Goal: Task Accomplishment & Management: Use online tool/utility

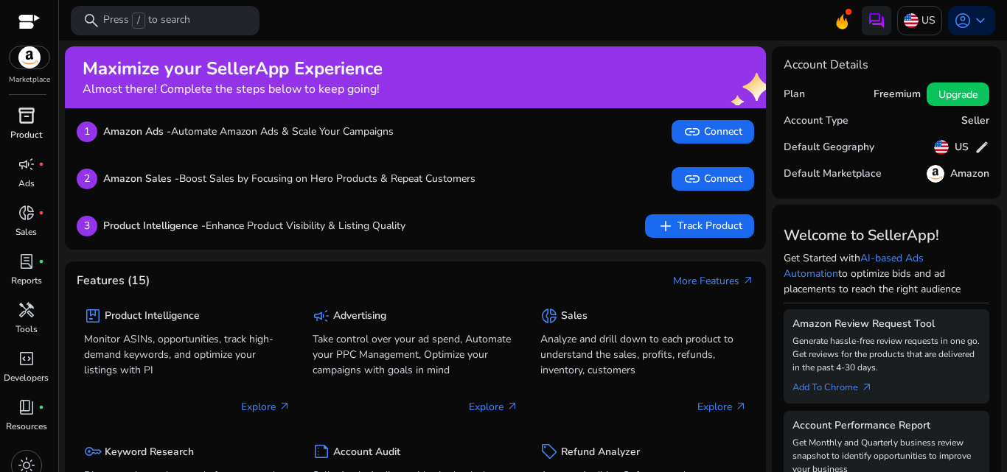
click at [16, 109] on div "inventory_2" at bounding box center [26, 116] width 41 height 24
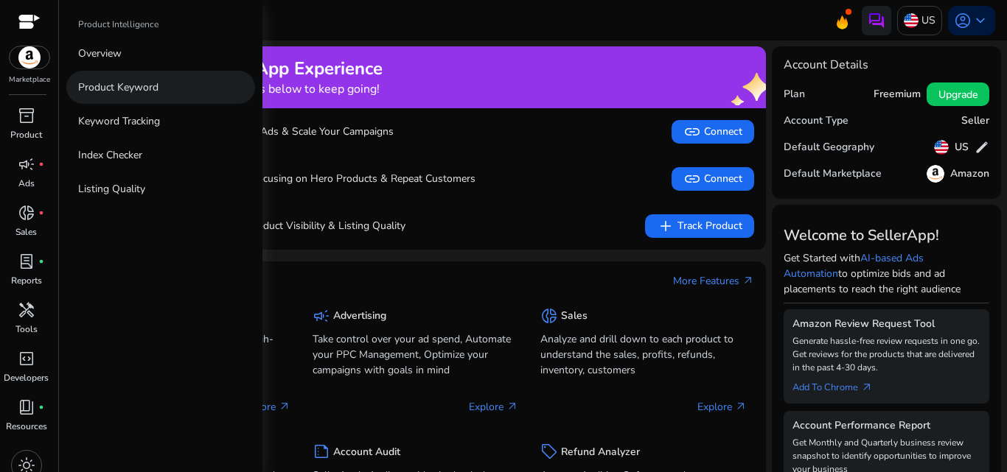
click at [85, 88] on p "Product Keyword" at bounding box center [118, 87] width 80 height 15
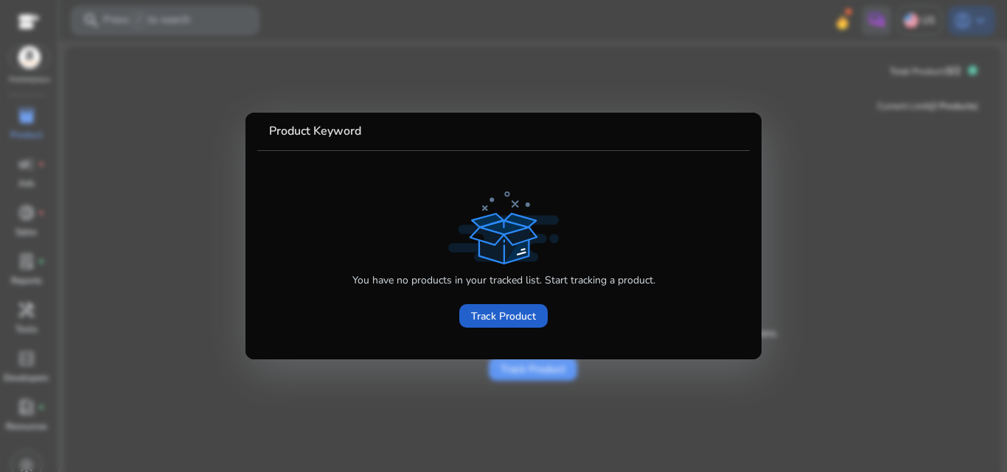
click at [482, 317] on span "Track Product" at bounding box center [503, 316] width 65 height 15
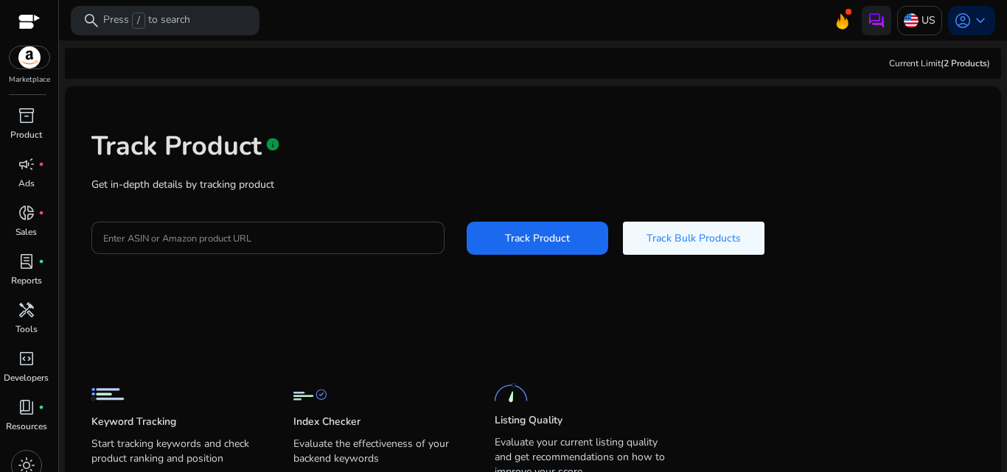
click at [267, 241] on input "Enter ASIN or Amazon product URL" at bounding box center [267, 238] width 329 height 16
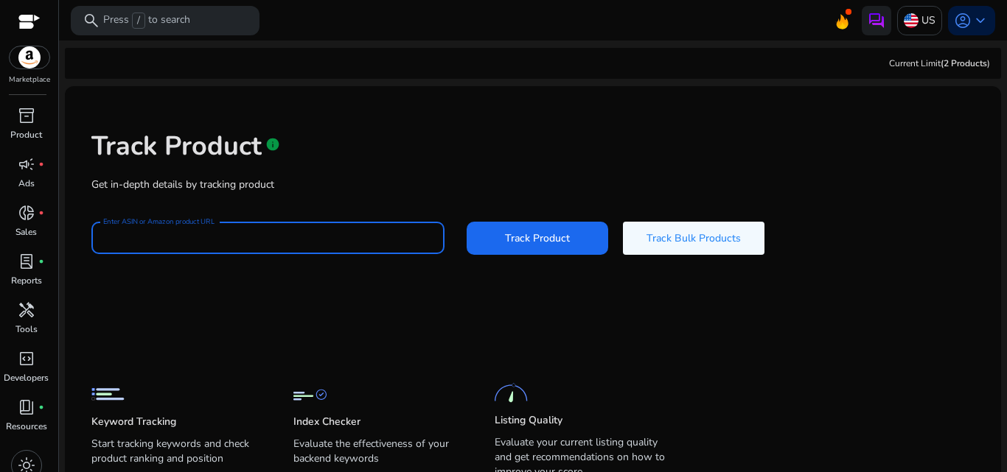
paste input "**********"
type input "**********"
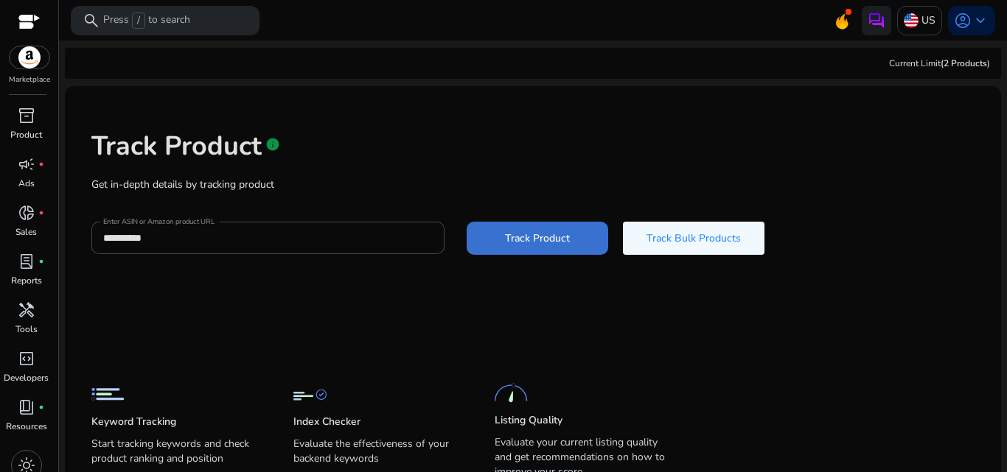
click at [568, 241] on span at bounding box center [538, 237] width 142 height 35
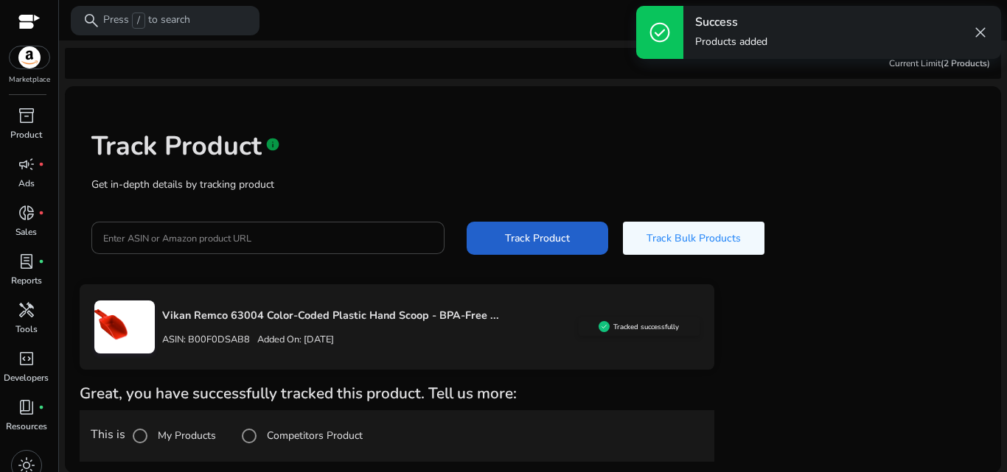
scroll to position [1, 0]
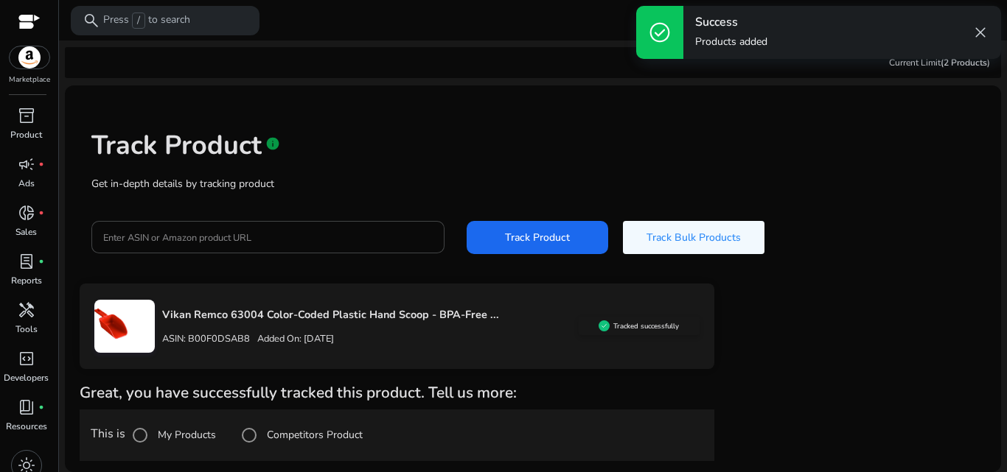
click at [828, 363] on div "Vikan Remco 63004 Color-Coded Plastic Hand Scoop - BPA-Free ... ASIN: B00F0DSAB…" at bounding box center [533, 373] width 907 height 178
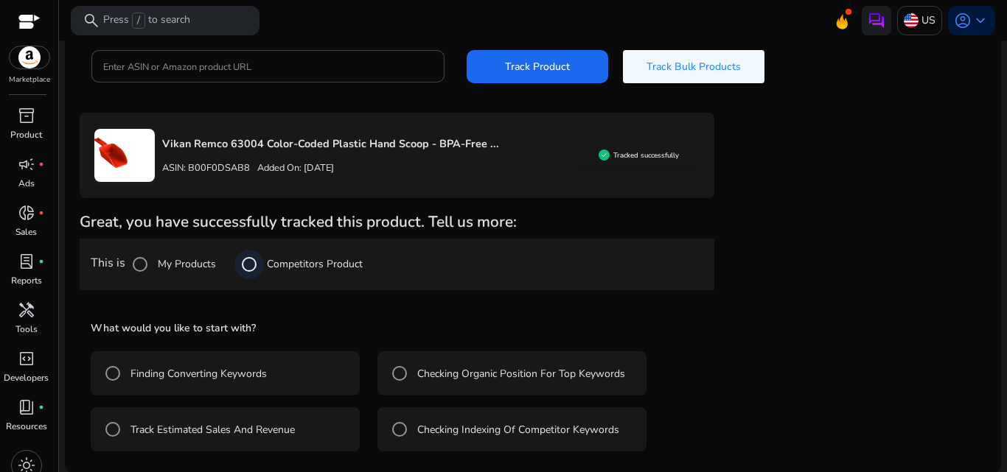
scroll to position [173, 0]
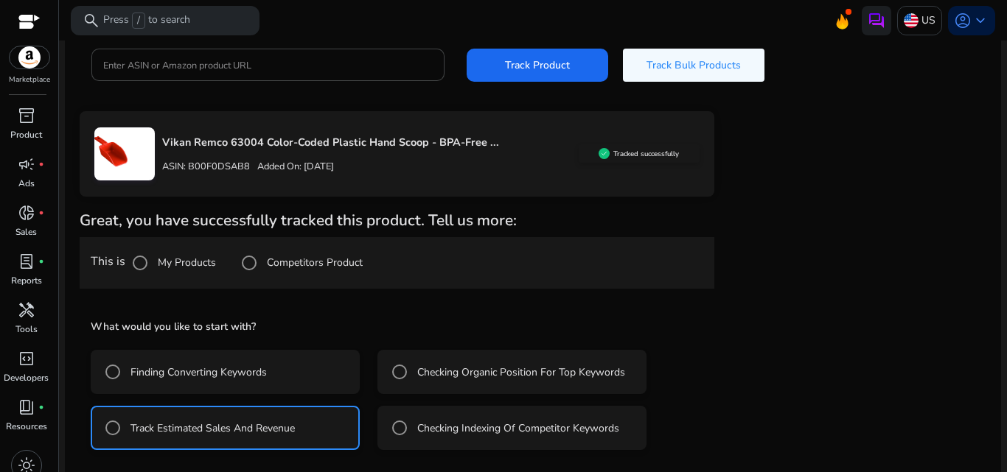
click at [783, 332] on div "Vikan Remco 63004 Color-Coded Plastic Hand Scoop - BPA-Free ... ASIN: B00F0DSAB…" at bounding box center [533, 319] width 907 height 416
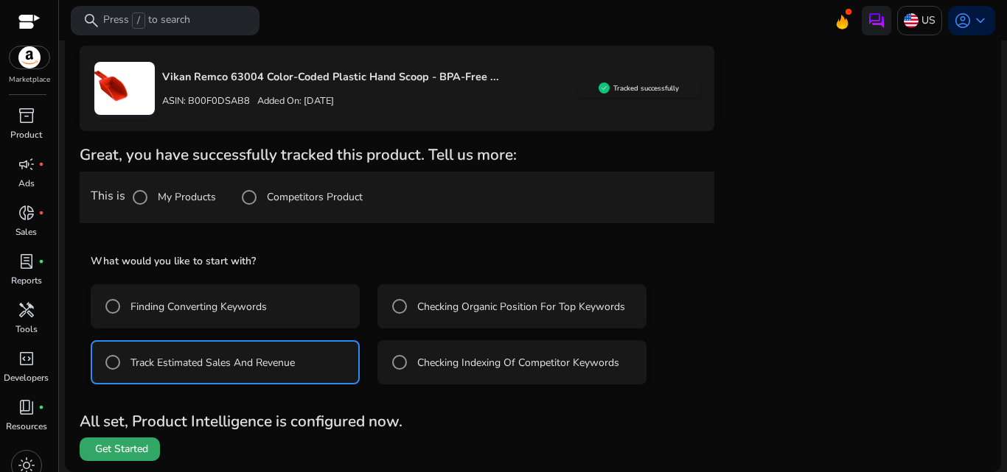
click at [91, 446] on span "Get Started" at bounding box center [119, 449] width 57 height 15
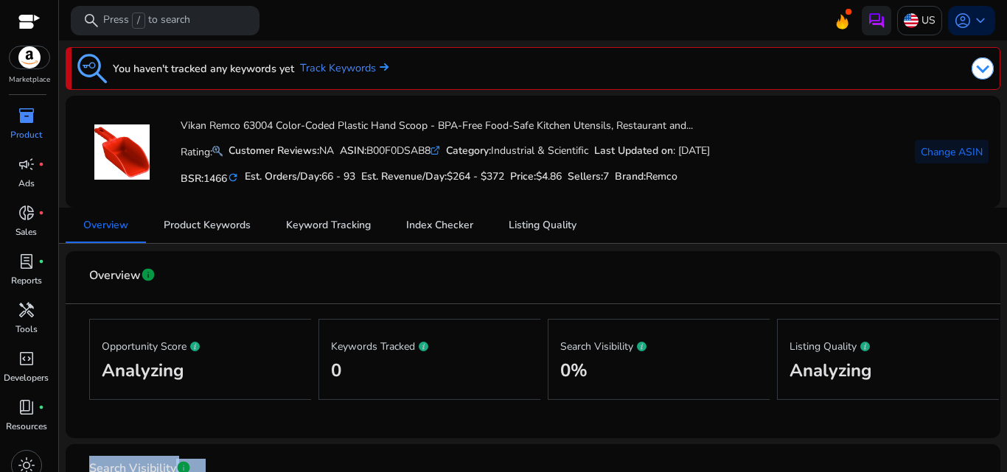
scroll to position [149, 0]
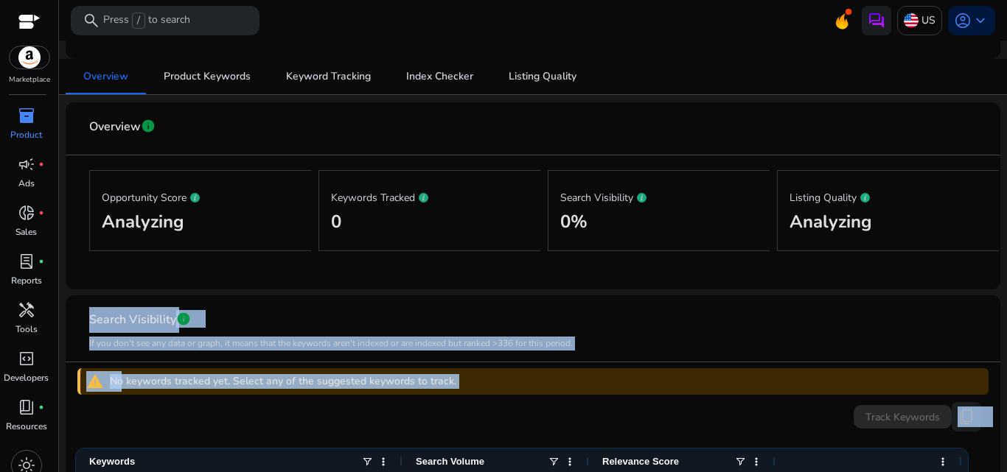
drag, startPoint x: 91, startPoint y: 447, endPoint x: 744, endPoint y: 328, distance: 663.1
click at [254, 316] on div "Search Visibility info" at bounding box center [331, 320] width 484 height 26
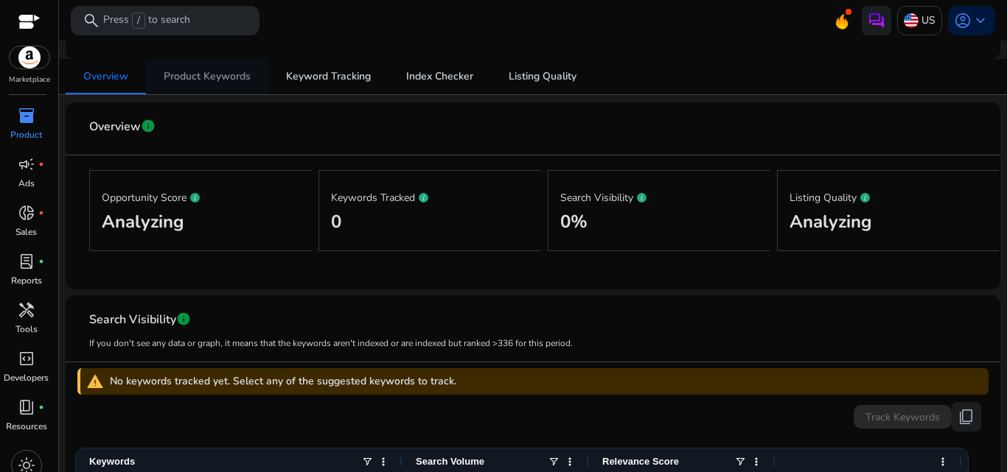
click at [225, 83] on span "Product Keywords" at bounding box center [207, 76] width 87 height 35
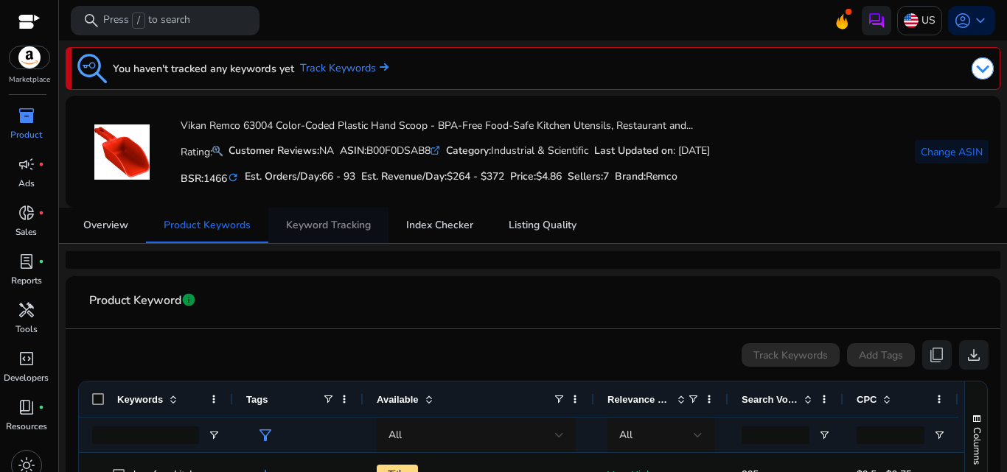
click at [314, 221] on span "Keyword Tracking" at bounding box center [328, 225] width 85 height 10
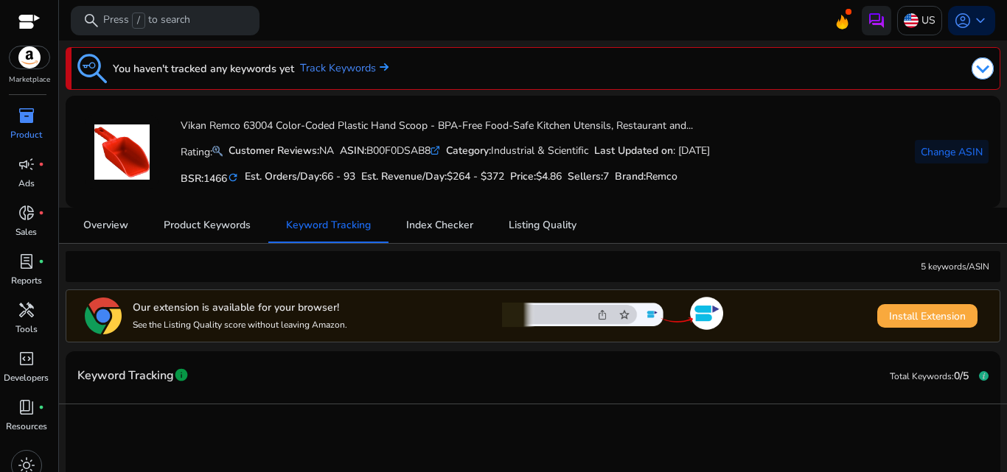
click at [917, 322] on span "Install Extension" at bounding box center [927, 316] width 77 height 15
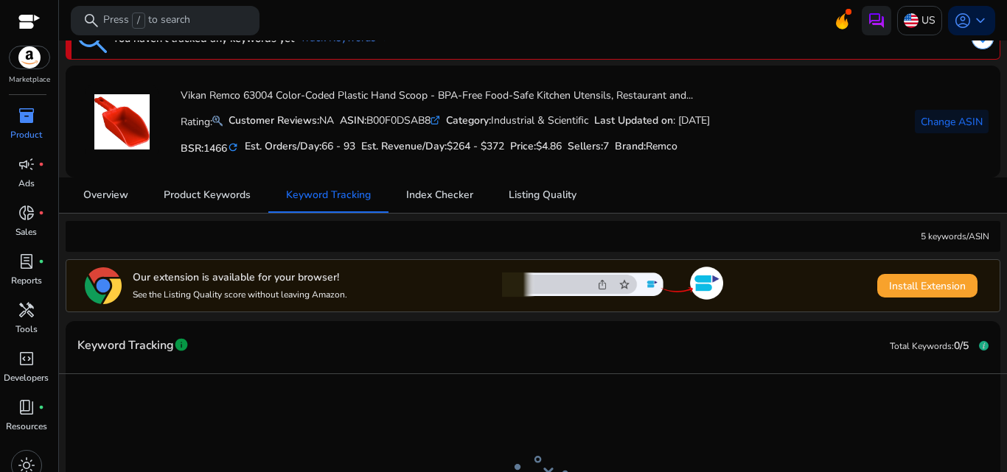
scroll to position [27, 0]
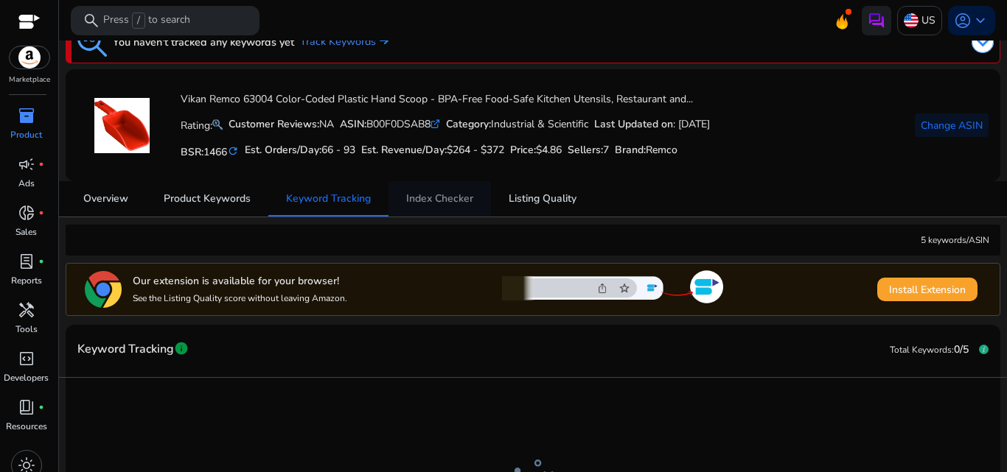
click at [437, 203] on span "Index Checker" at bounding box center [439, 199] width 67 height 10
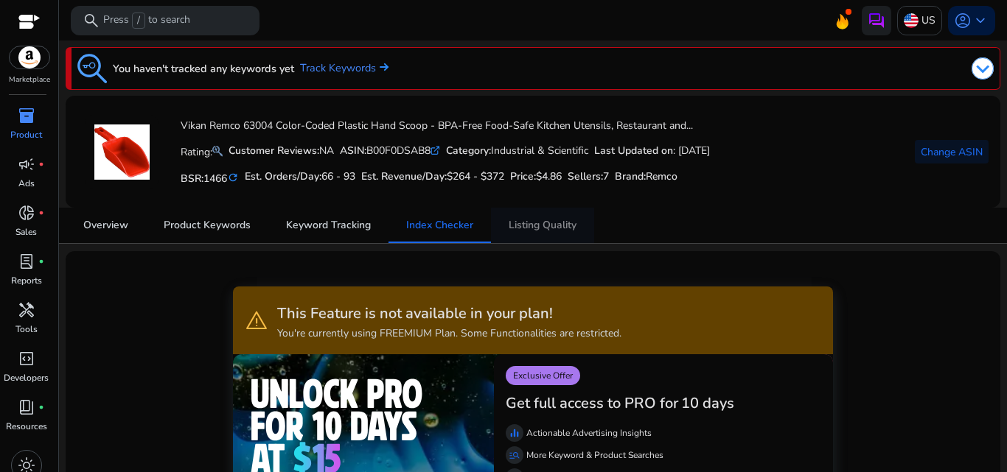
click at [562, 233] on span "Listing Quality" at bounding box center [543, 225] width 68 height 35
click at [113, 231] on span "Overview" at bounding box center [105, 225] width 45 height 10
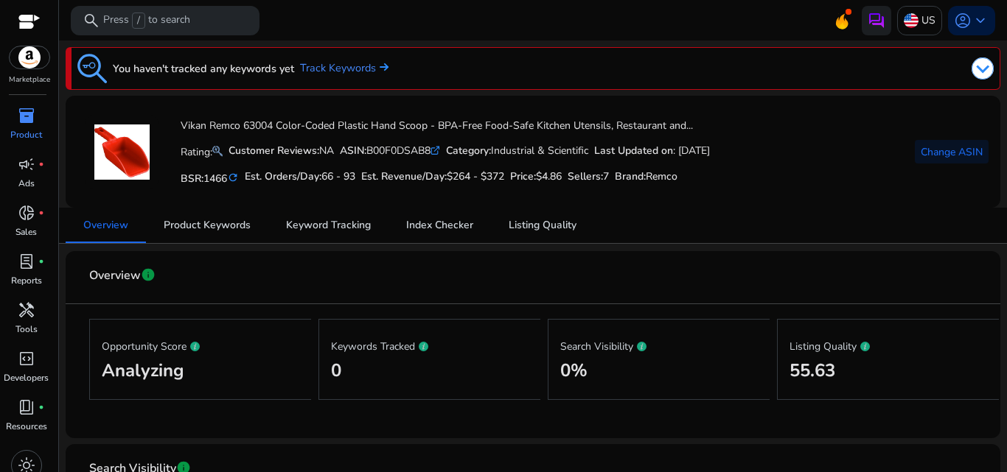
click at [190, 391] on div "Opportunity Score Analyzing" at bounding box center [200, 359] width 222 height 81
click at [244, 228] on span "Product Keywords" at bounding box center [207, 225] width 87 height 10
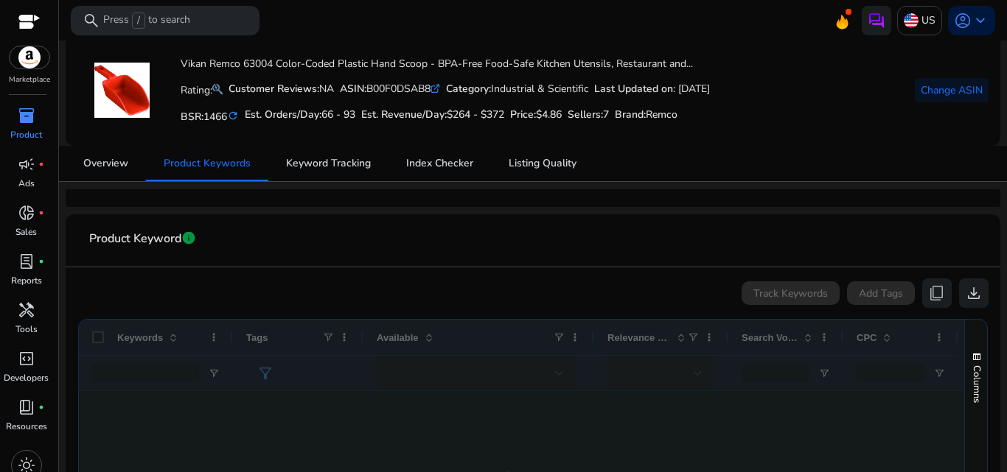
scroll to position [56, 0]
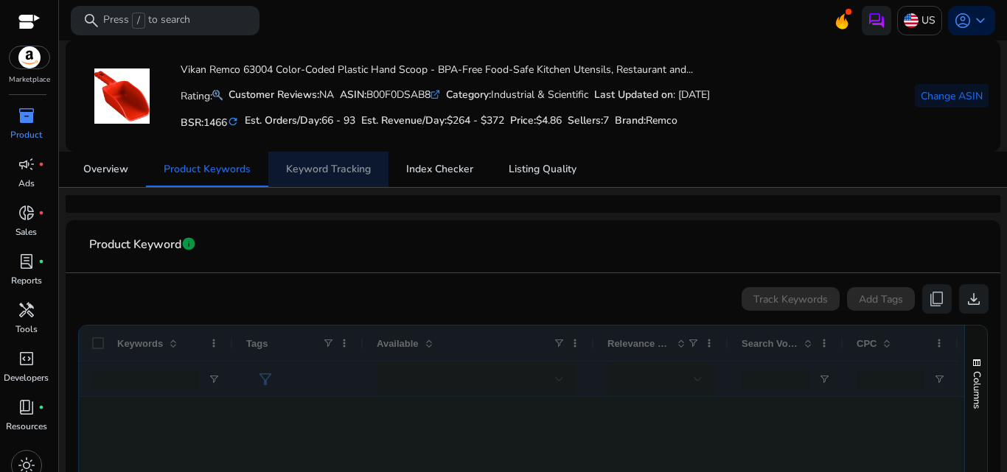
click at [311, 164] on span "Keyword Tracking" at bounding box center [328, 169] width 85 height 10
